Goal: Task Accomplishment & Management: Use online tool/utility

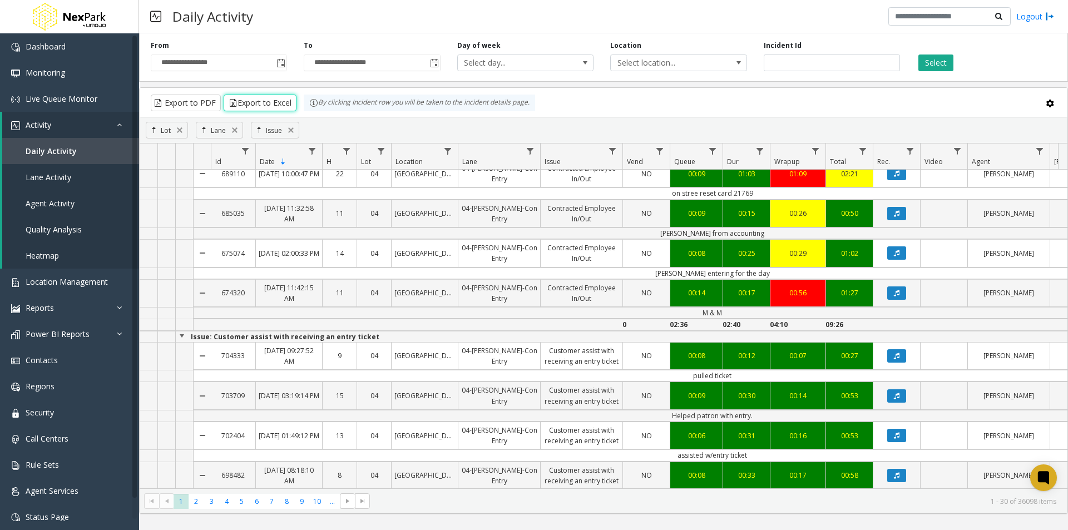
scroll to position [222, 0]
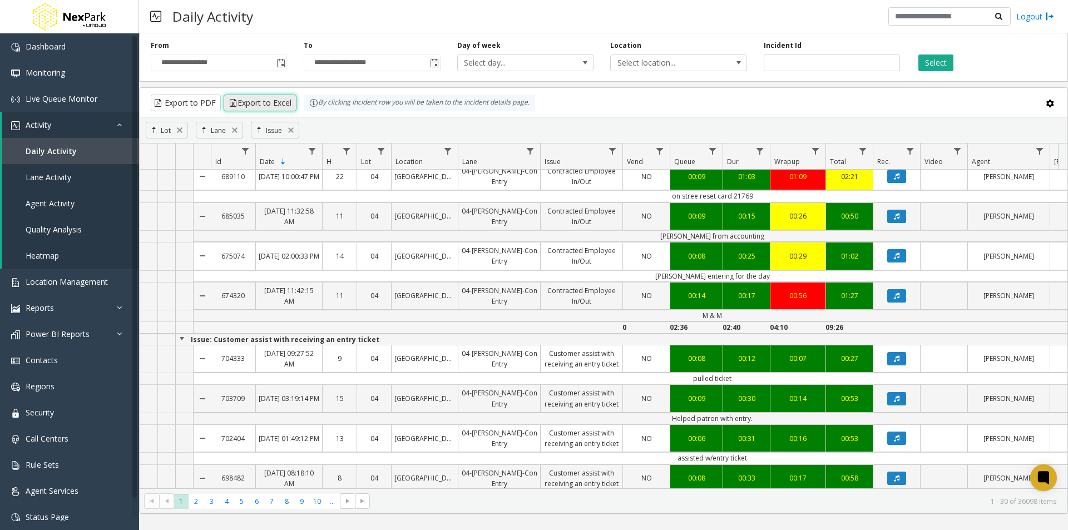
click at [266, 102] on button "Export to Excel" at bounding box center [260, 103] width 73 height 17
click at [285, 103] on button "Export to Excel" at bounding box center [260, 103] width 73 height 17
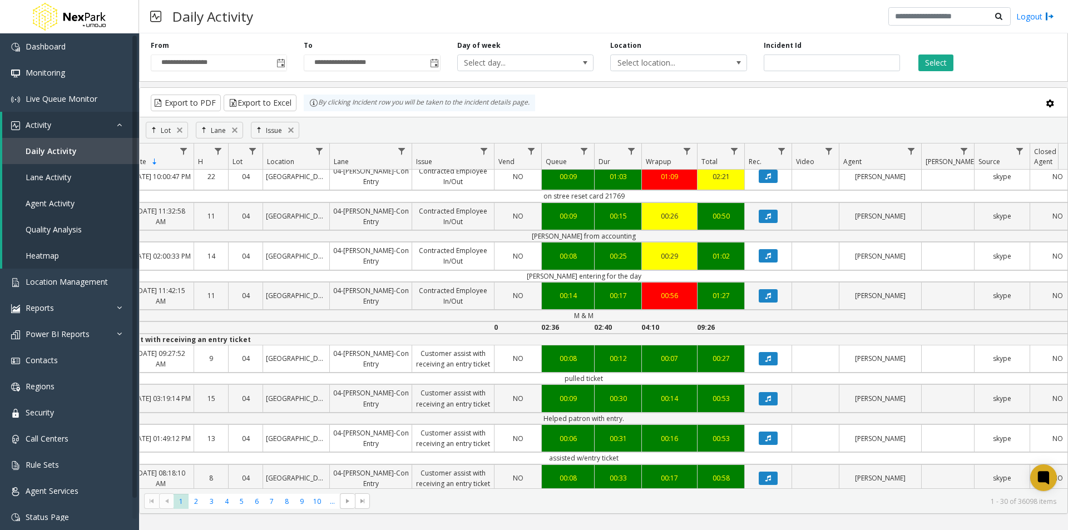
scroll to position [0, 155]
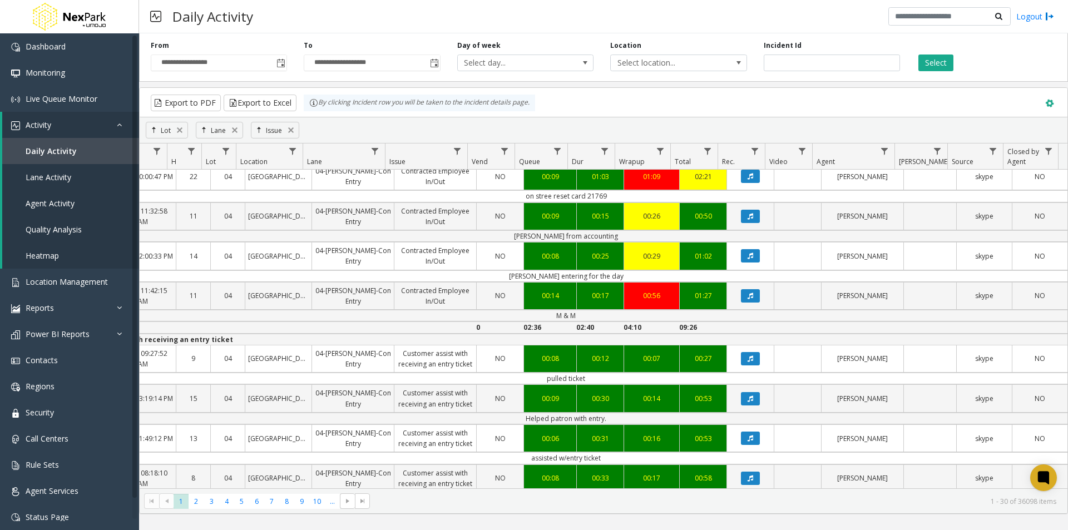
click at [1051, 105] on span at bounding box center [1049, 103] width 12 height 12
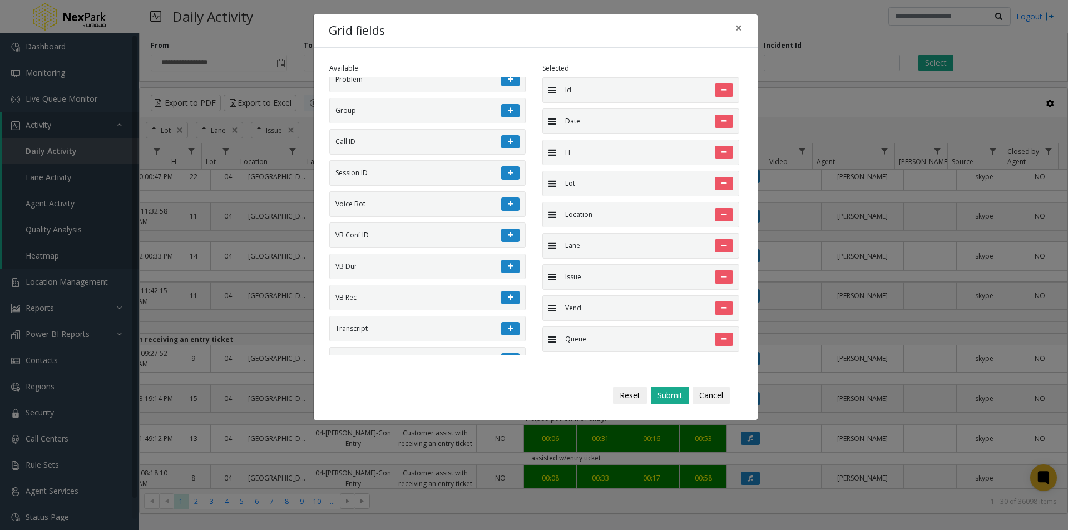
scroll to position [0, 0]
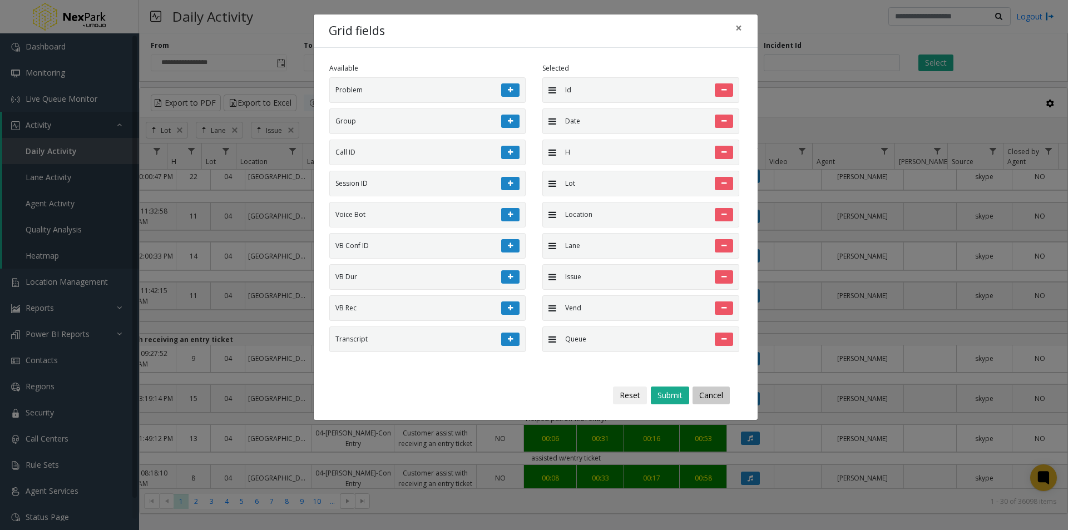
click at [707, 395] on button "Cancel" at bounding box center [710, 396] width 37 height 18
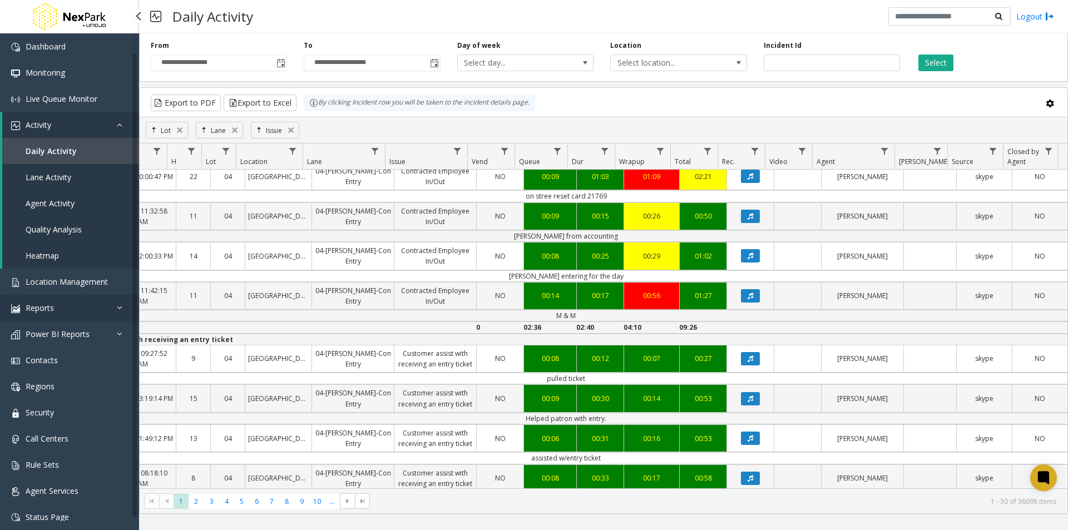
scroll to position [17, 0]
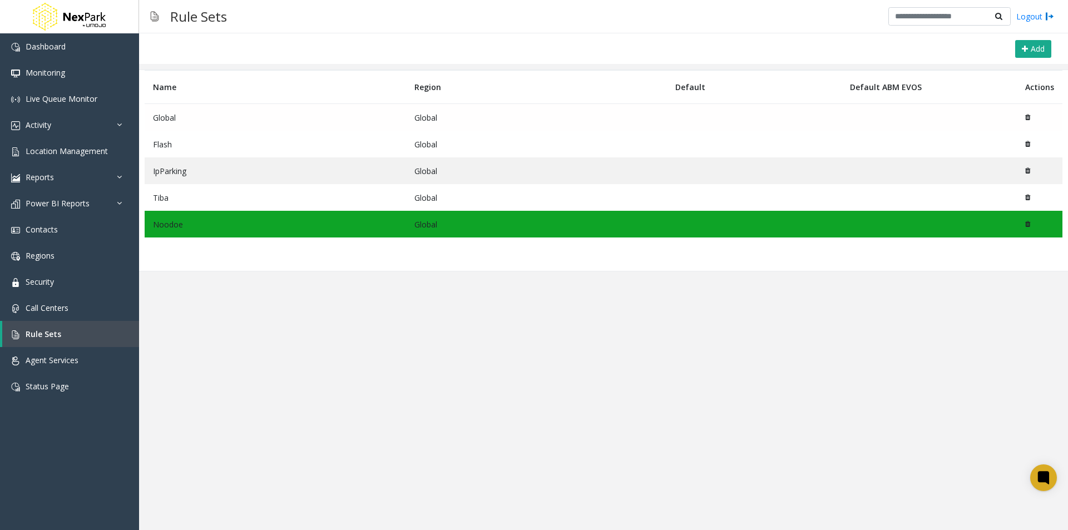
click at [226, 113] on td "Global" at bounding box center [275, 117] width 261 height 27
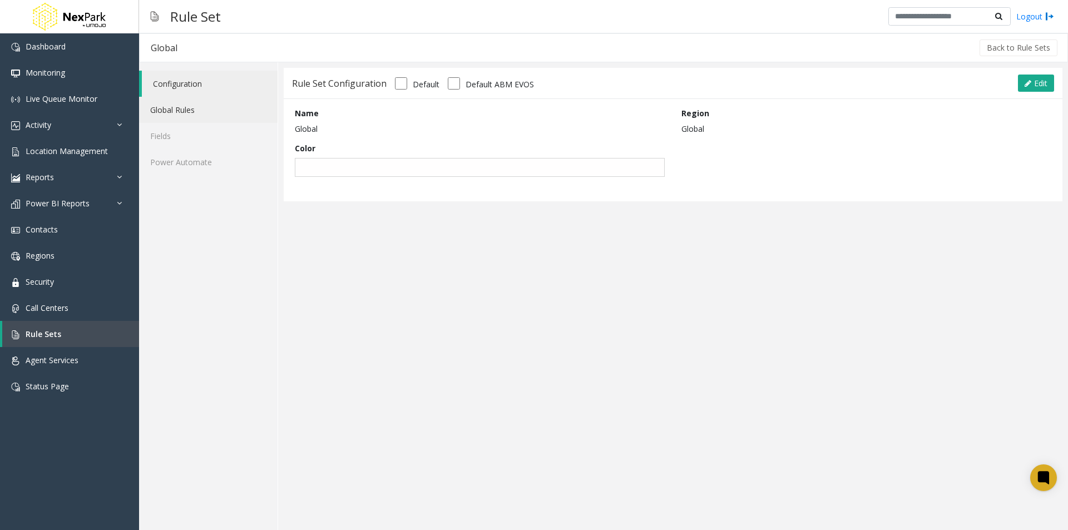
click at [189, 109] on link "Global Rules" at bounding box center [208, 110] width 138 height 26
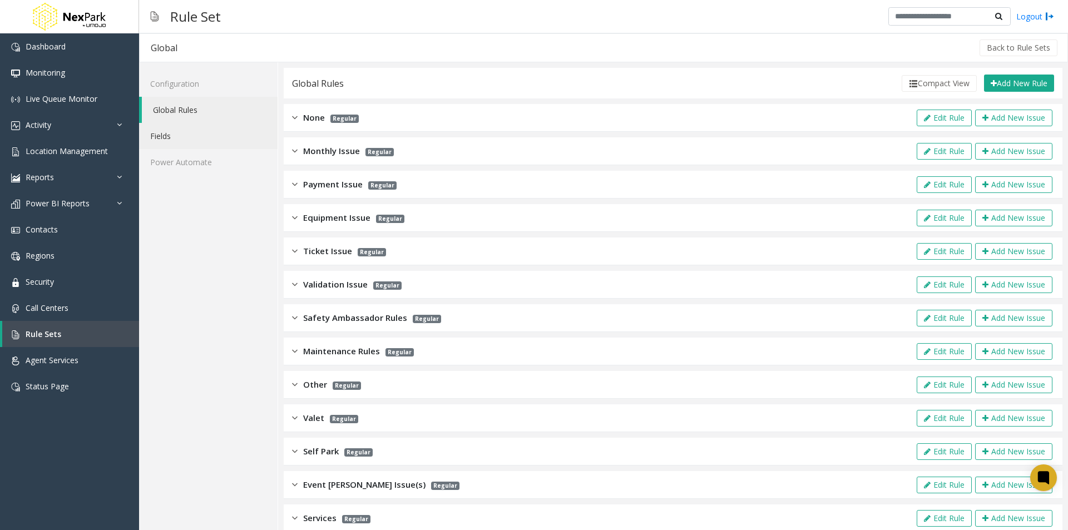
click at [170, 129] on link "Fields" at bounding box center [208, 136] width 138 height 26
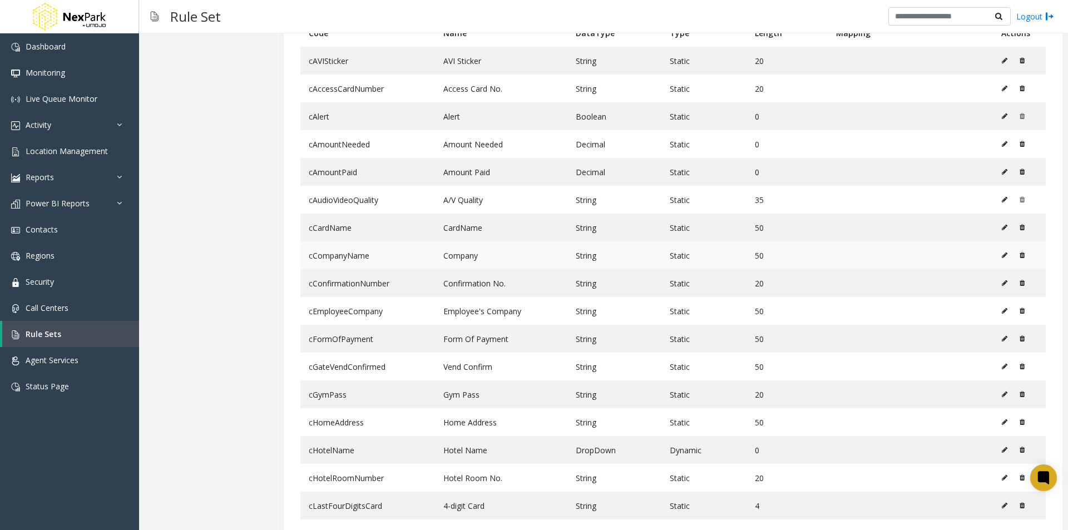
scroll to position [334, 0]
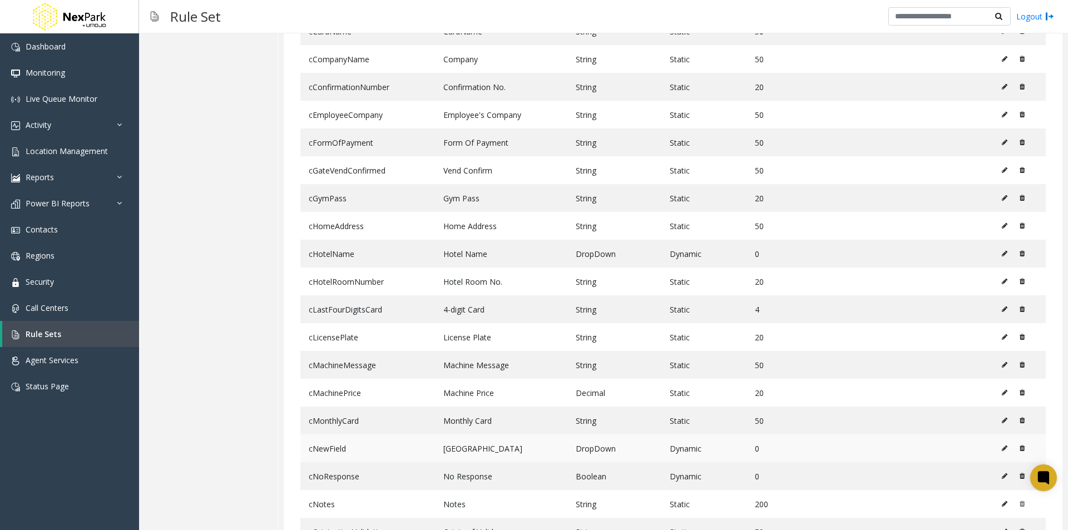
click at [1002, 448] on icon at bounding box center [1005, 448] width 6 height 7
type input "*********"
type input "*"
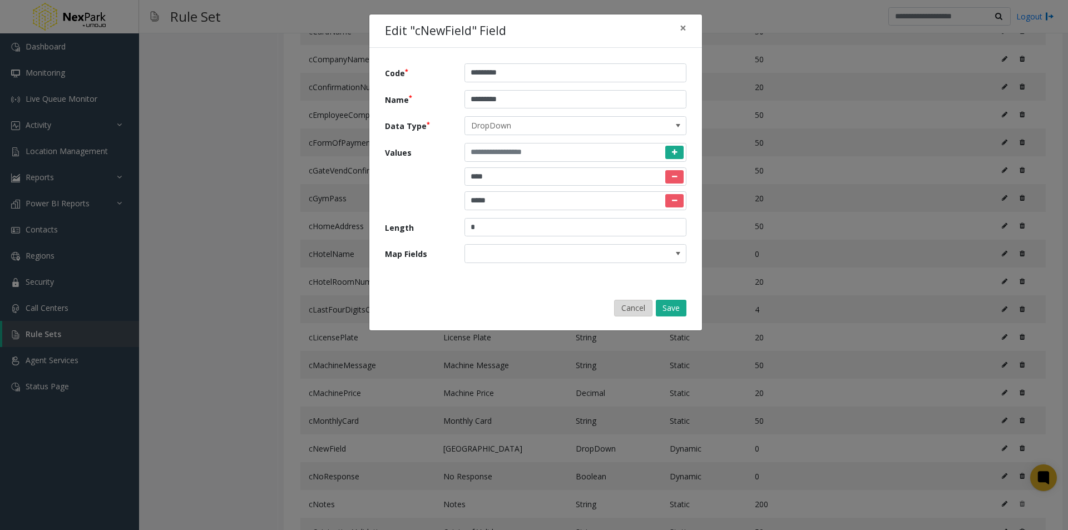
click at [634, 306] on button "Cancel" at bounding box center [633, 308] width 38 height 17
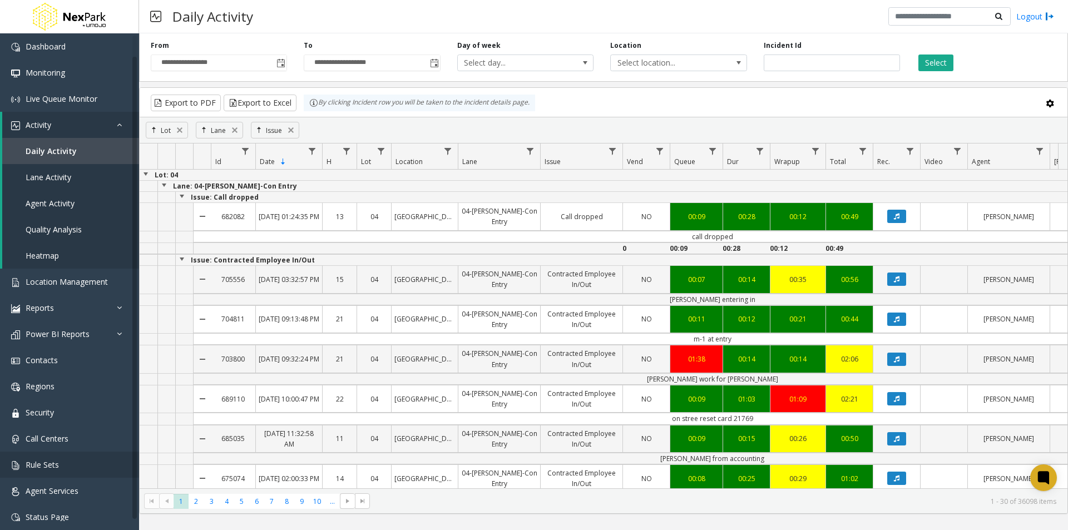
scroll to position [222, 155]
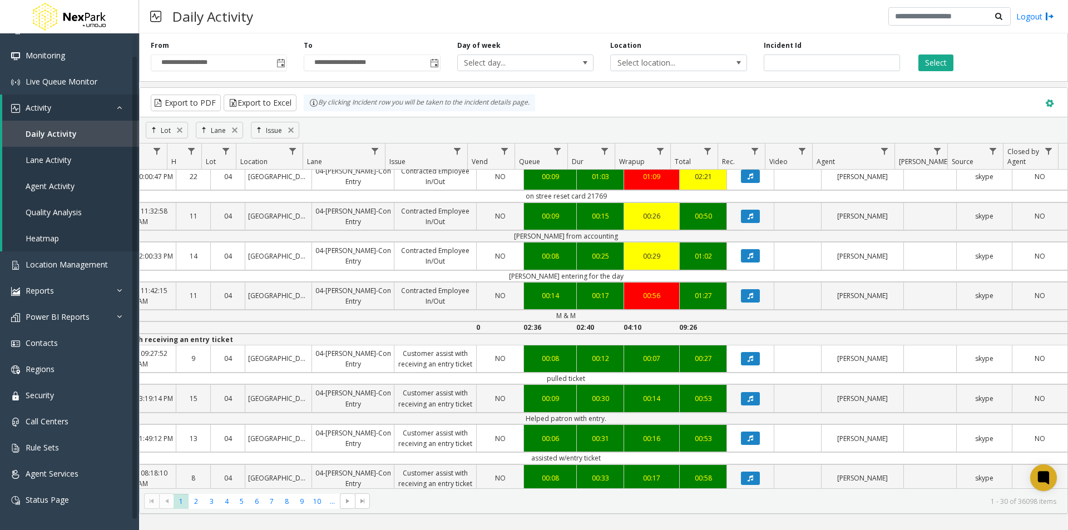
click at [1053, 105] on span at bounding box center [1049, 103] width 12 height 12
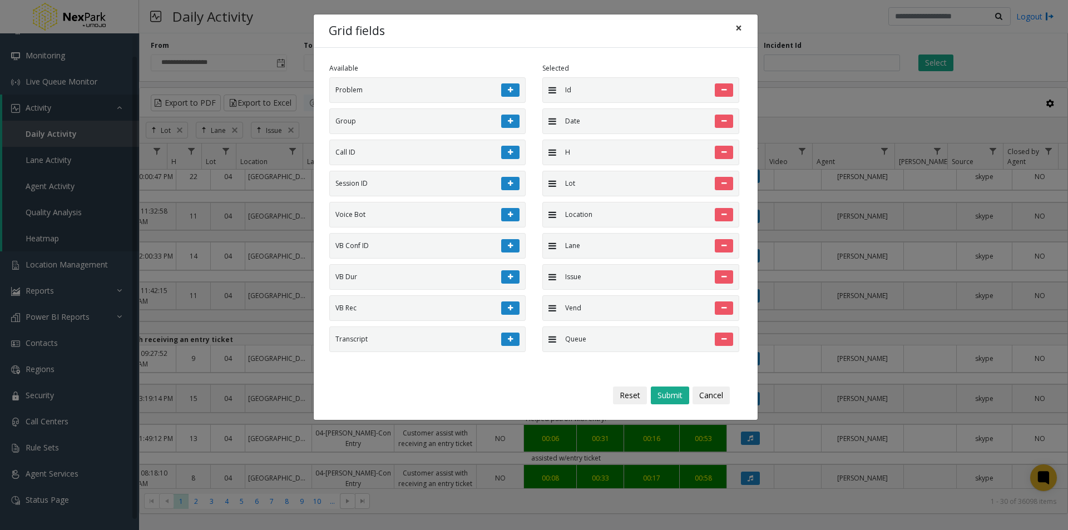
click at [737, 28] on span "×" at bounding box center [738, 28] width 7 height 16
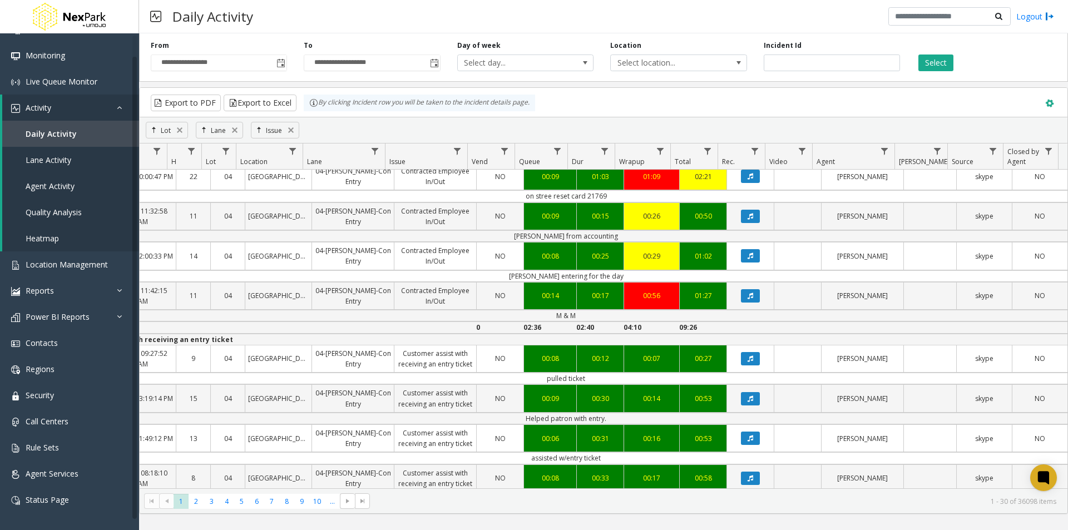
click at [1049, 105] on span at bounding box center [1049, 103] width 12 height 12
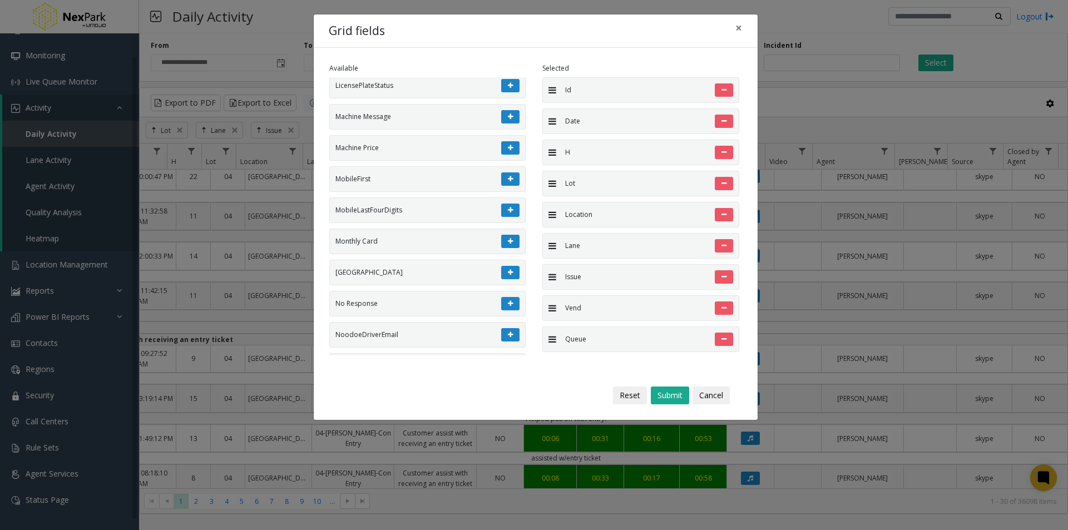
scroll to position [2614, 0]
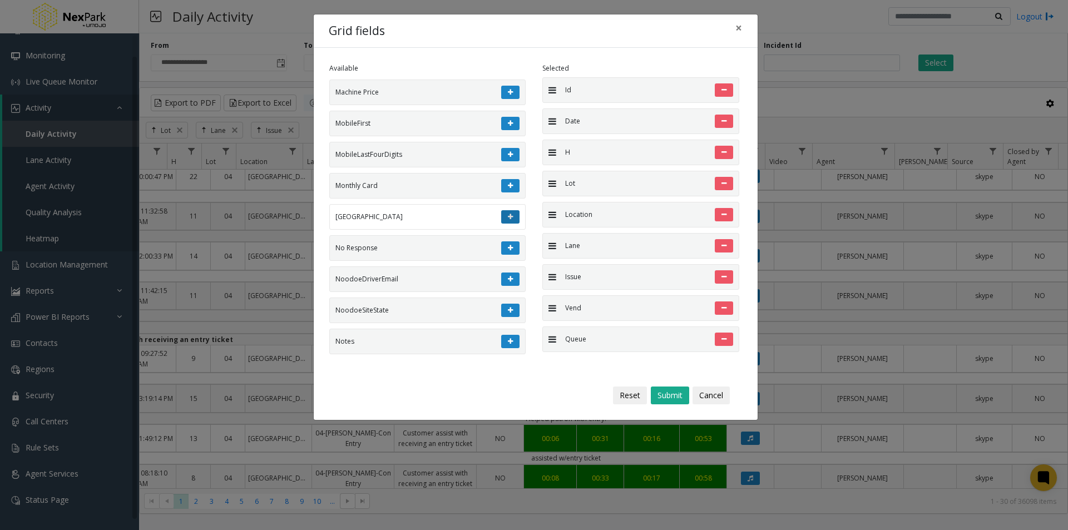
click at [504, 214] on button at bounding box center [510, 216] width 18 height 13
click at [508, 215] on icon at bounding box center [510, 217] width 5 height 7
click at [673, 396] on button "Submit" at bounding box center [670, 396] width 38 height 18
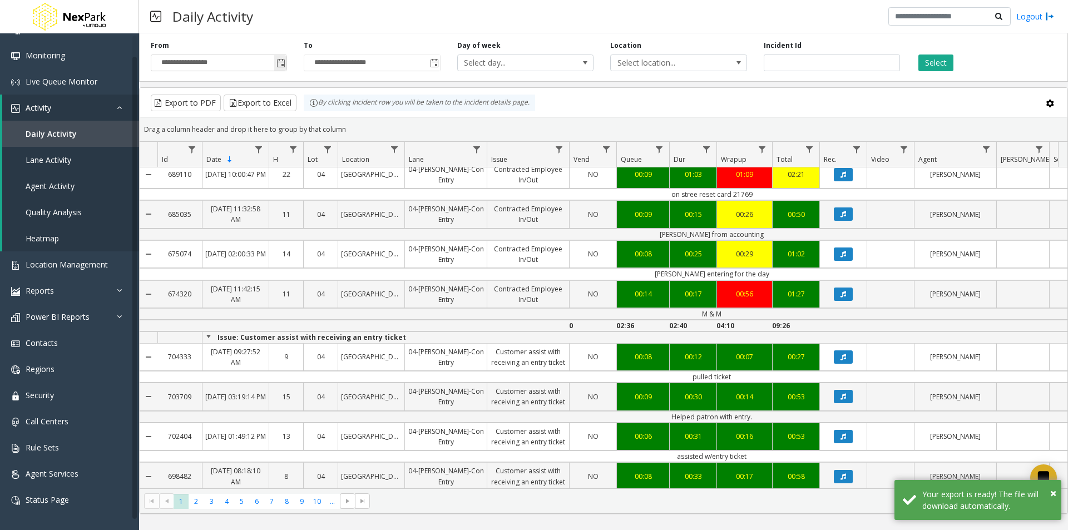
click at [283, 63] on span "Toggle popup" at bounding box center [280, 63] width 9 height 9
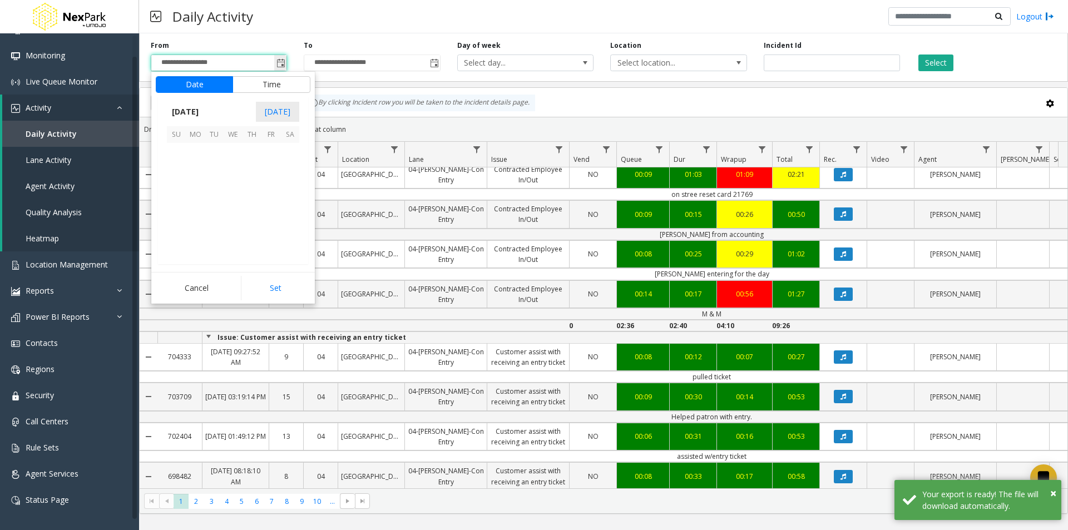
scroll to position [199734, 0]
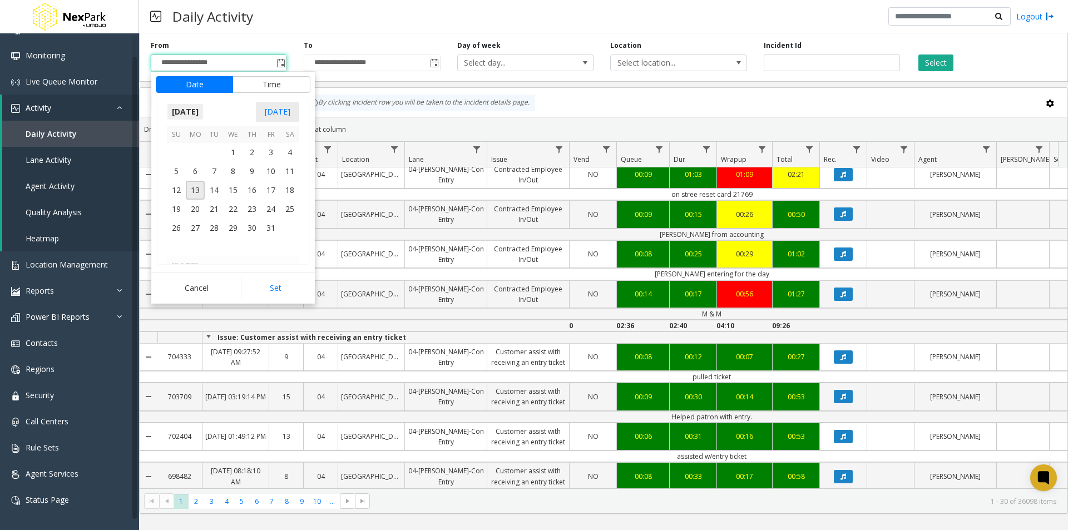
click at [204, 112] on span "October 2025" at bounding box center [185, 111] width 37 height 17
click at [260, 161] on span "Aug" at bounding box center [259, 162] width 27 height 27
click at [270, 151] on span "1" at bounding box center [270, 152] width 19 height 19
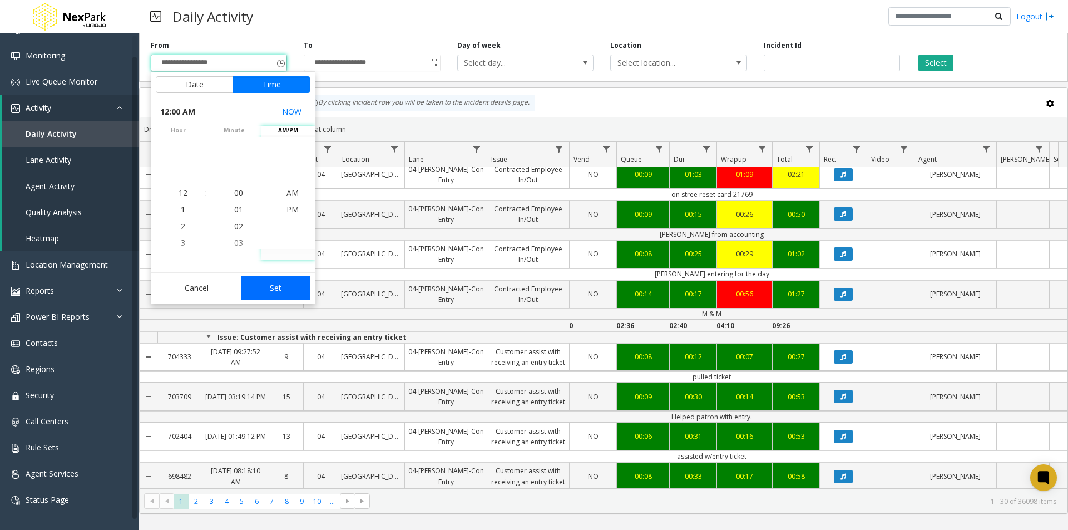
click at [286, 291] on button "Set" at bounding box center [276, 288] width 70 height 24
type input "**********"
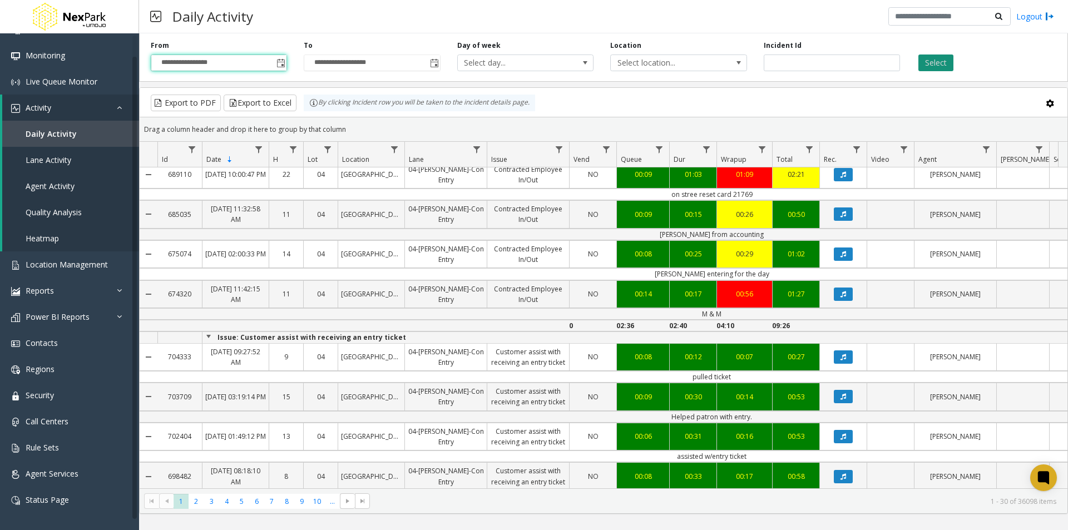
click at [937, 65] on button "Select" at bounding box center [935, 63] width 35 height 17
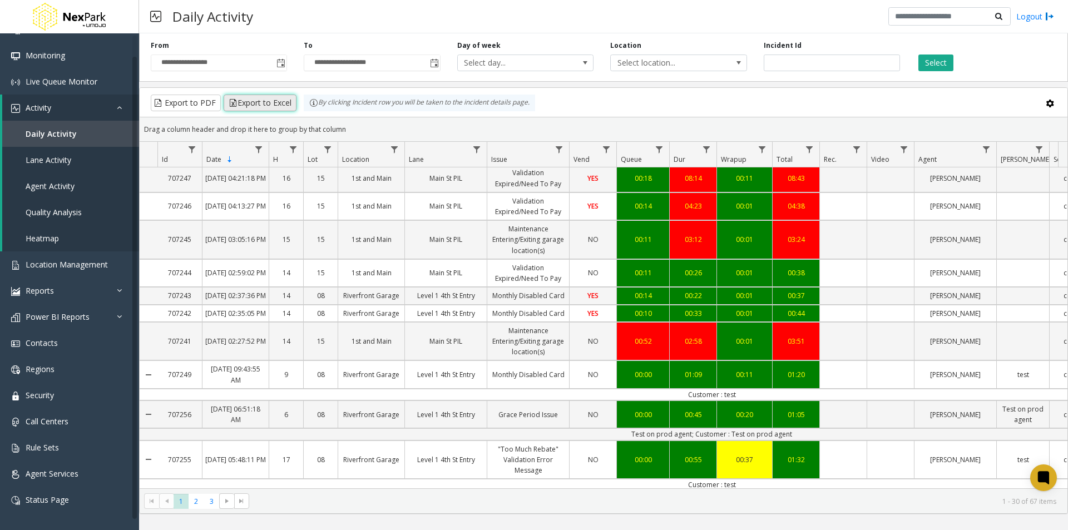
click at [260, 103] on button "Export to Excel" at bounding box center [260, 103] width 73 height 17
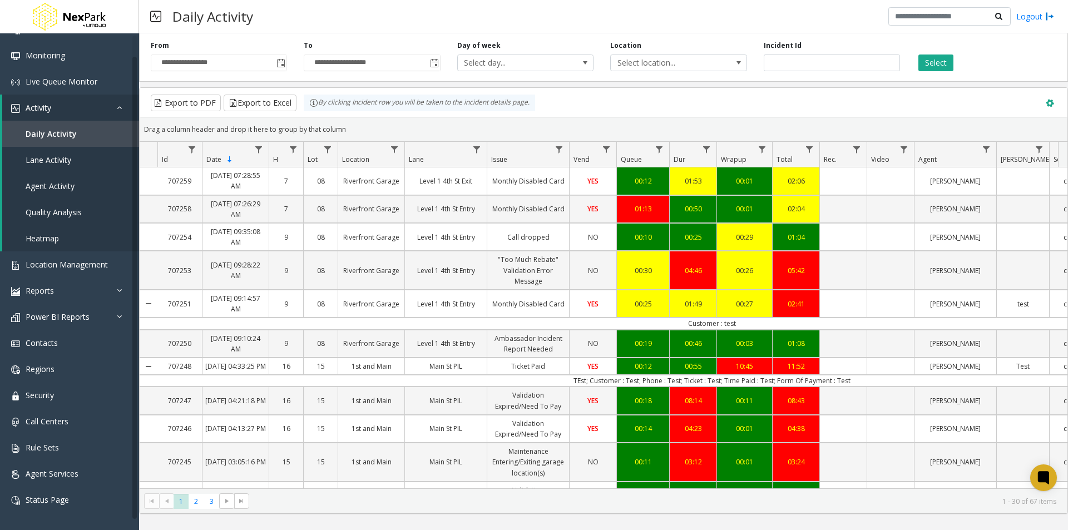
click at [1049, 106] on span at bounding box center [1049, 103] width 12 height 12
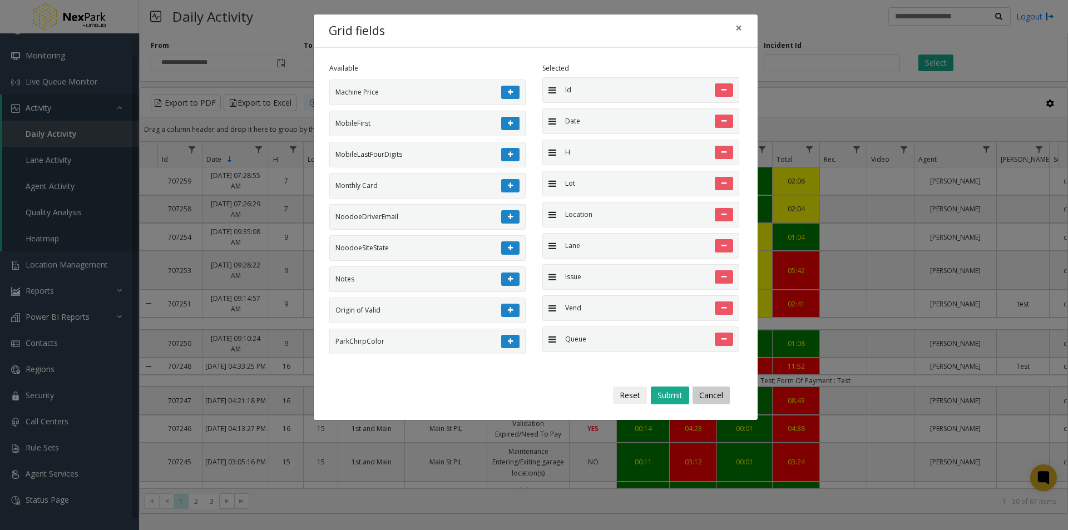
click at [715, 395] on button "Cancel" at bounding box center [710, 396] width 37 height 18
